Goal: Obtain resource: Obtain resource

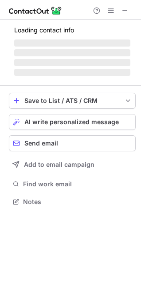
scroll to position [215, 141]
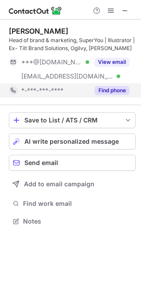
click at [106, 93] on button "Find phone" at bounding box center [112, 90] width 35 height 9
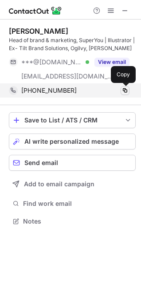
click at [128, 93] on span at bounding box center [125, 90] width 7 height 7
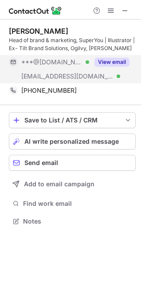
click at [112, 61] on button "View email" at bounding box center [112, 62] width 35 height 9
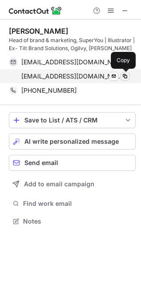
click at [123, 77] on span at bounding box center [125, 76] width 7 height 7
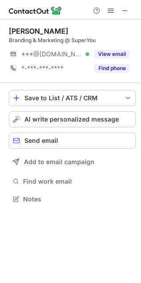
scroll to position [193, 141]
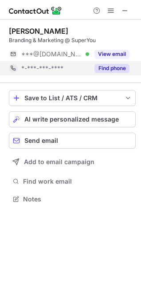
click at [111, 65] on button "Find phone" at bounding box center [112, 68] width 35 height 9
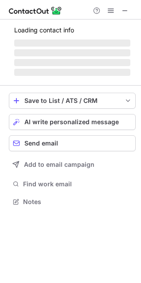
scroll to position [201, 141]
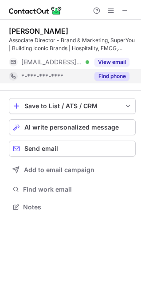
click at [107, 77] on button "Find phone" at bounding box center [112, 76] width 35 height 9
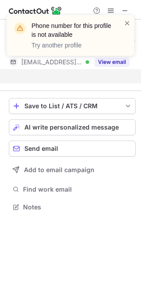
scroll to position [187, 141]
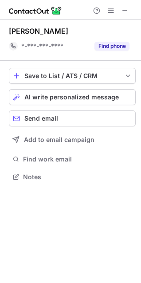
scroll to position [171, 141]
